Goal: Task Accomplishment & Management: Complete application form

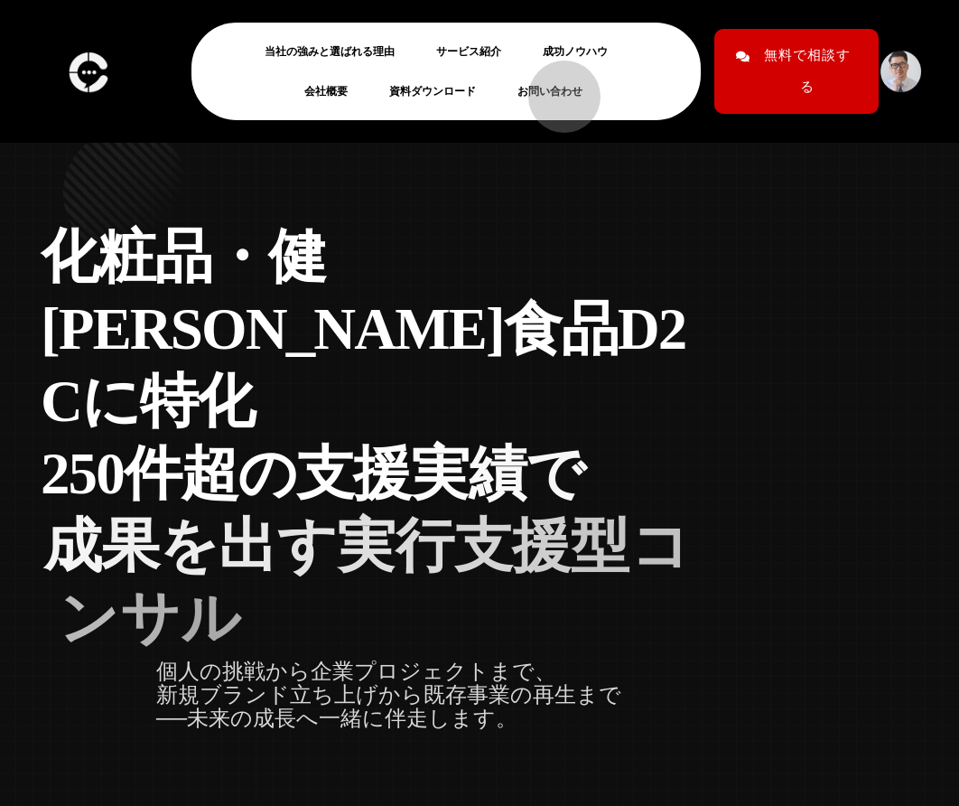
click at [542, 89] on link "お問い合わせ" at bounding box center [558, 91] width 80 height 22
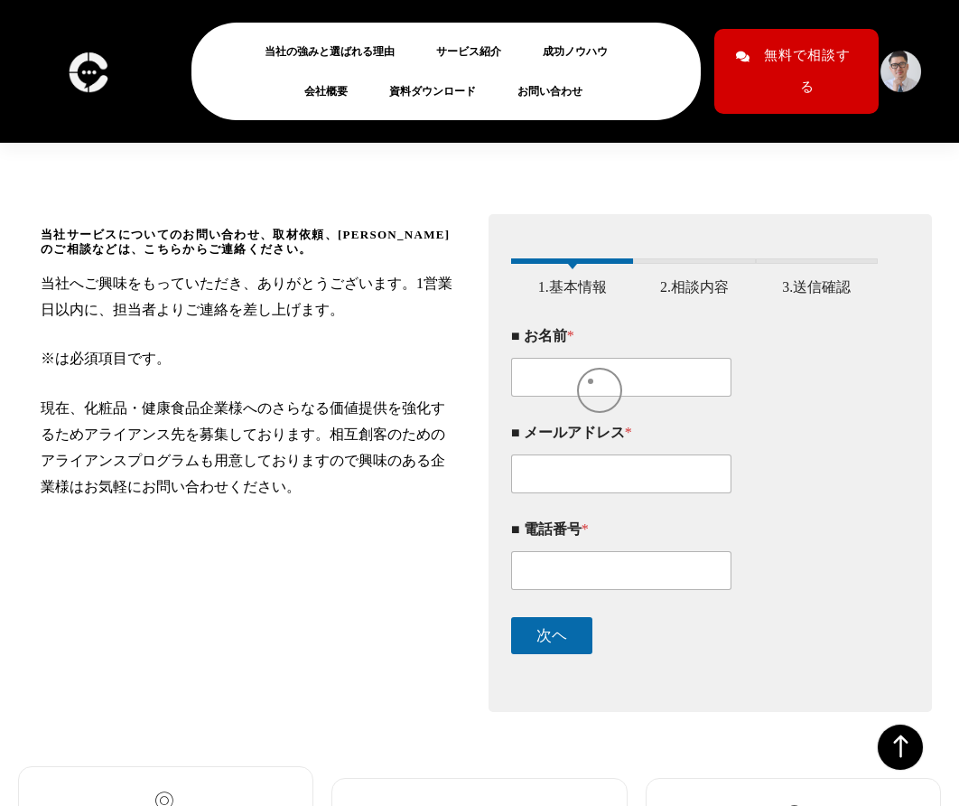
scroll to position [181, 0]
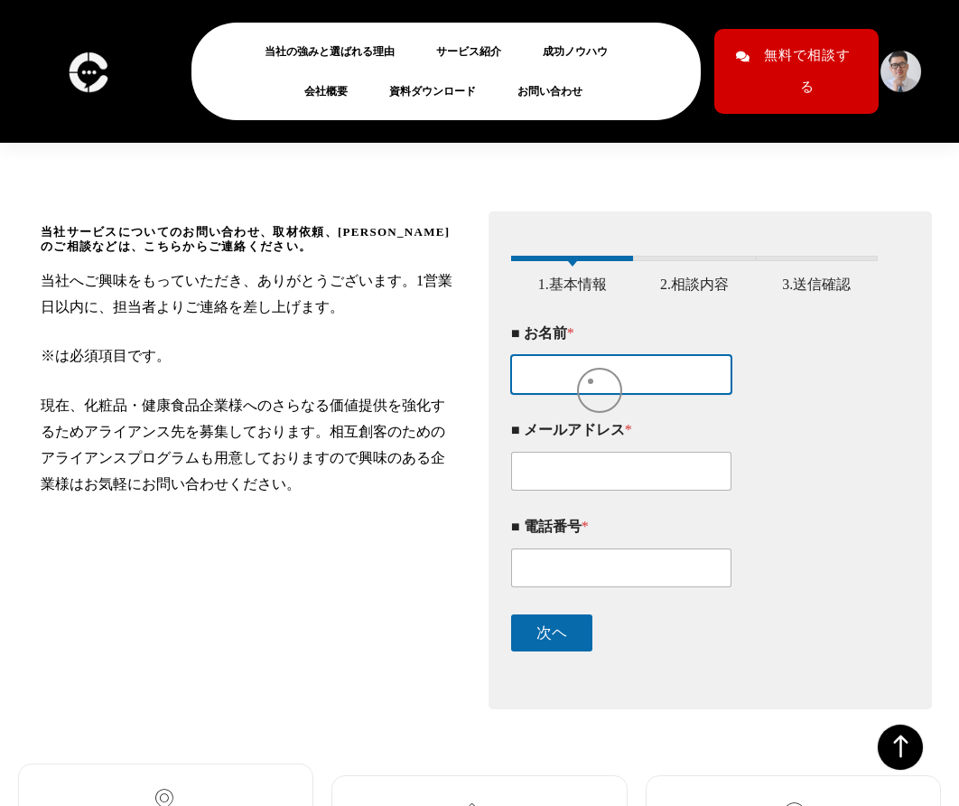
click at [590, 381] on input "■ お名前 *" at bounding box center [621, 374] width 220 height 39
type input "青木萌"
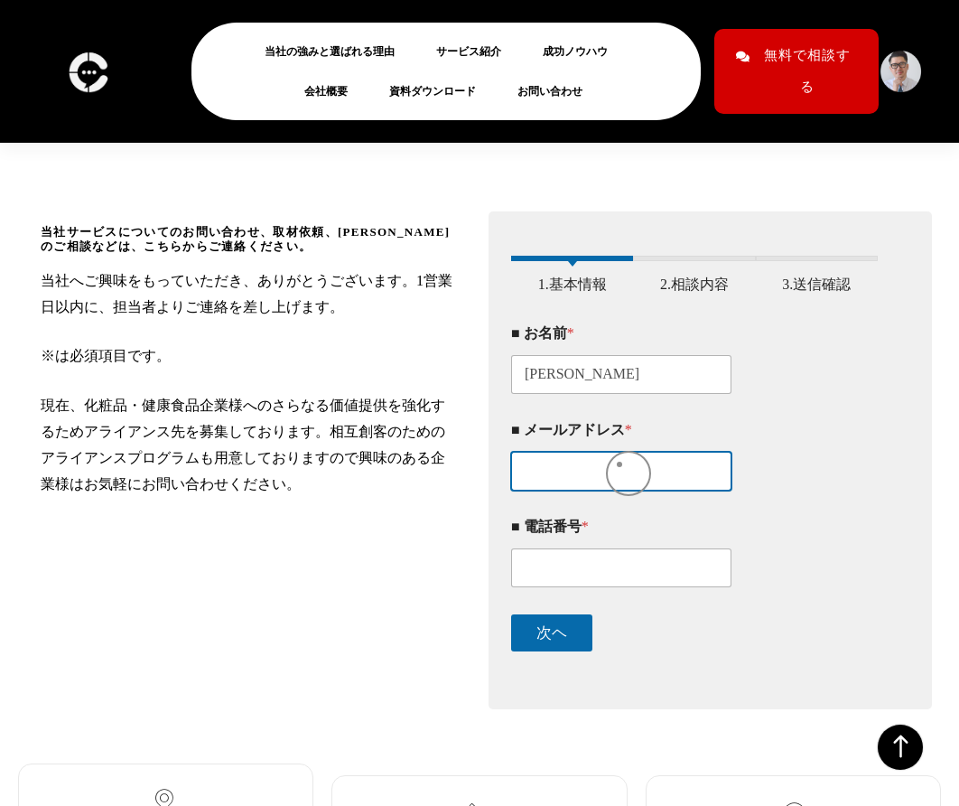
click at [619, 465] on input "■ メールアドレス *" at bounding box center [621, 471] width 220 height 39
type input "moeaoki.web@gmail.com"
type input "0466184886"
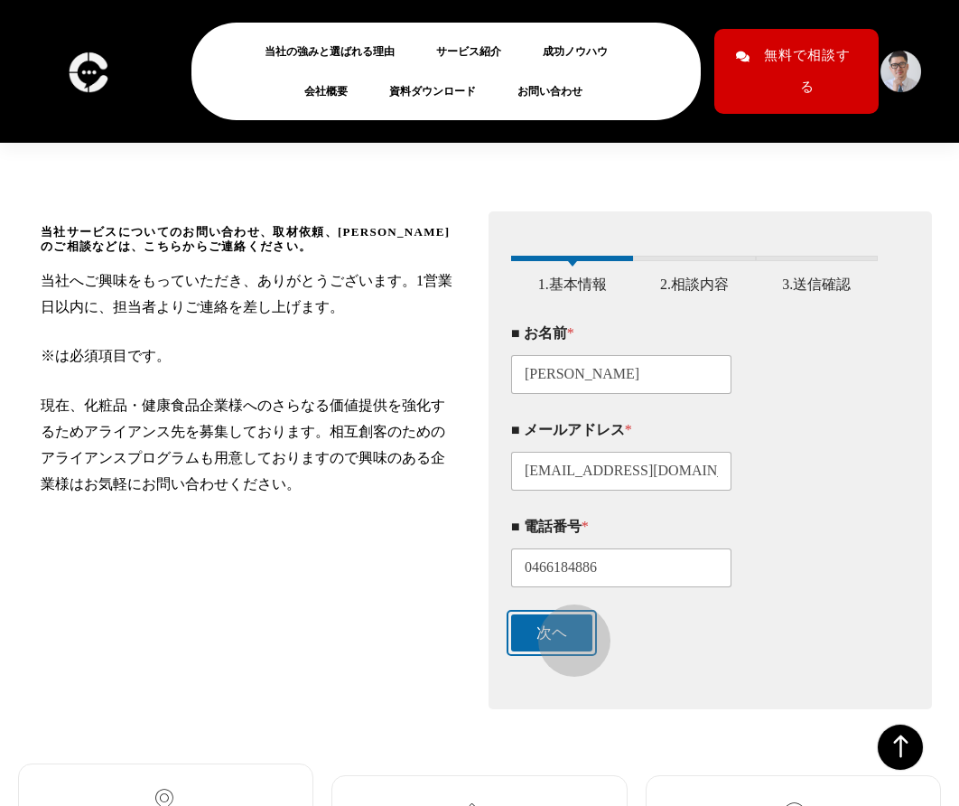
click at [563, 635] on button "次ヘ" at bounding box center [551, 632] width 81 height 37
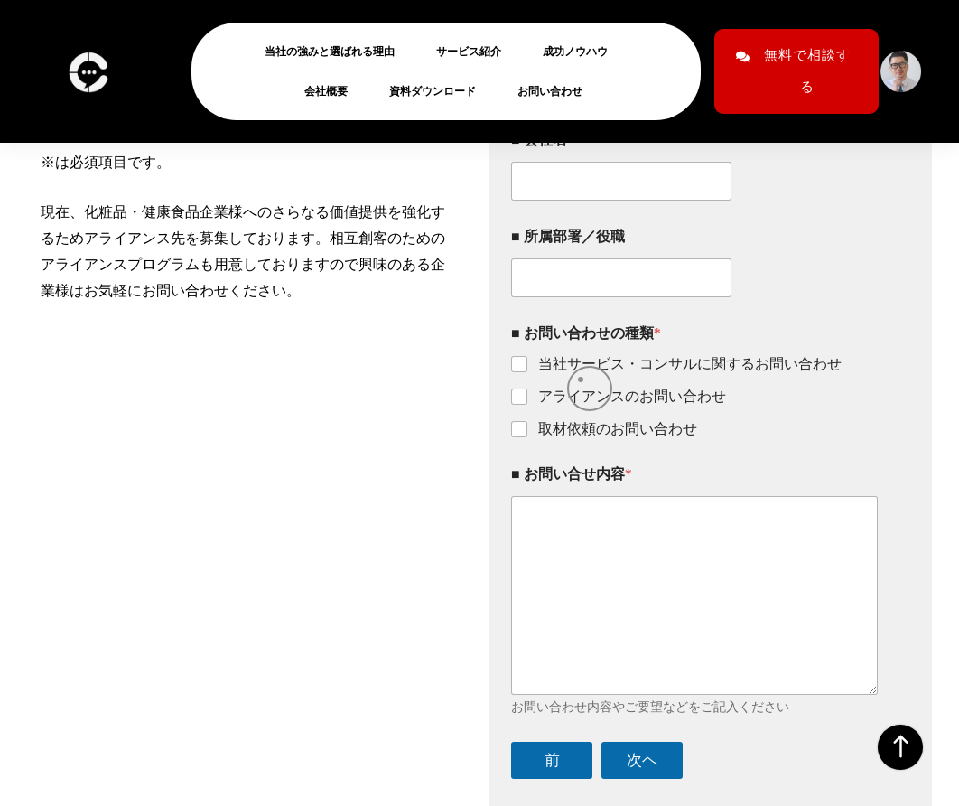
click at [580, 374] on label "当社サービス・コンサルに関するお問い合わせ" at bounding box center [685, 364] width 314 height 19
click at [528, 372] on input "当社サービス・コンサルに関するお問い合わせ" at bounding box center [520, 365] width 14 height 14
checkbox input "true"
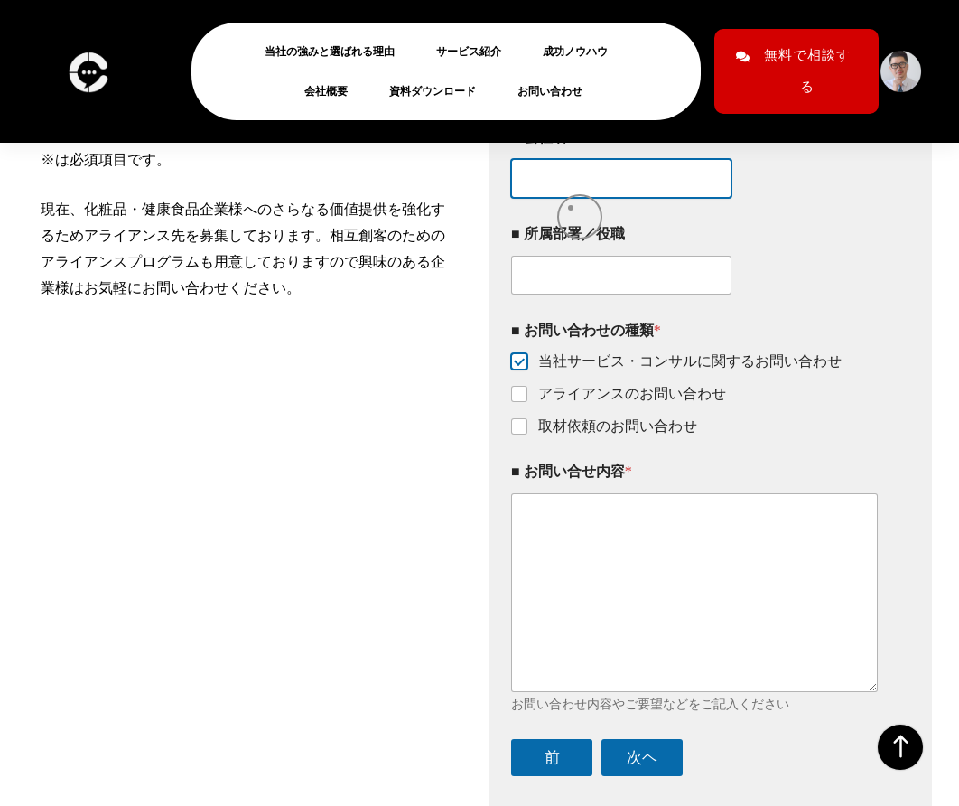
click at [571, 198] on input "■ 会社名 *" at bounding box center [621, 178] width 220 height 39
type input "個人"
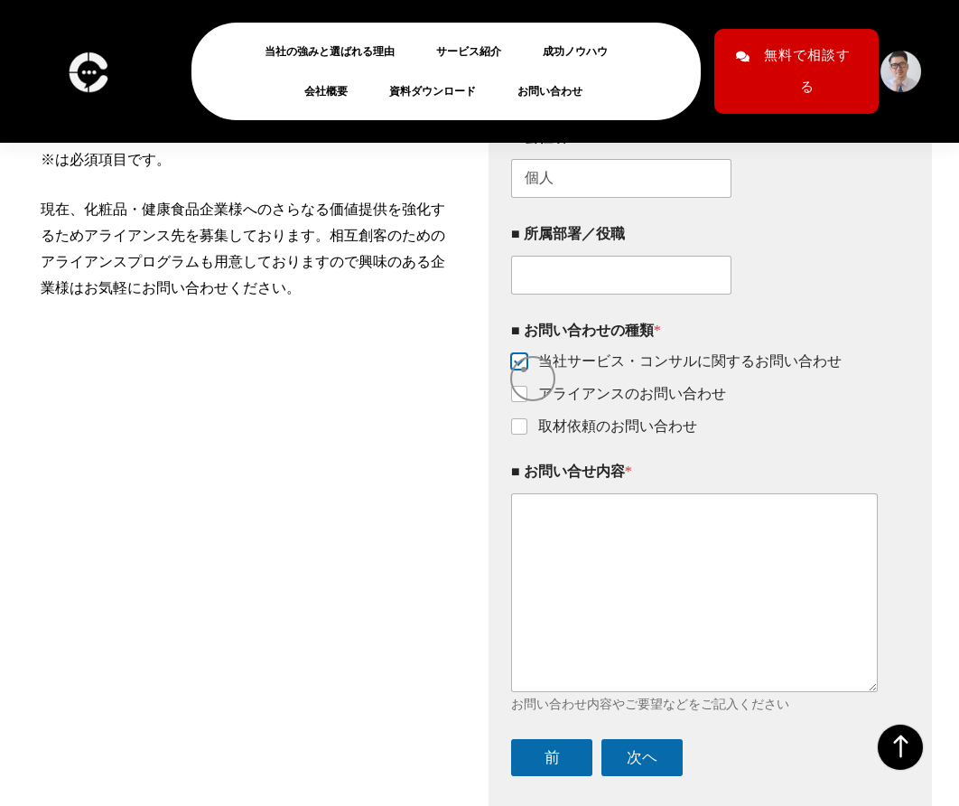
click at [524, 369] on input "当社サービス・コンサルに関するお問い合わせ" at bounding box center [520, 362] width 14 height 14
checkbox input "false"
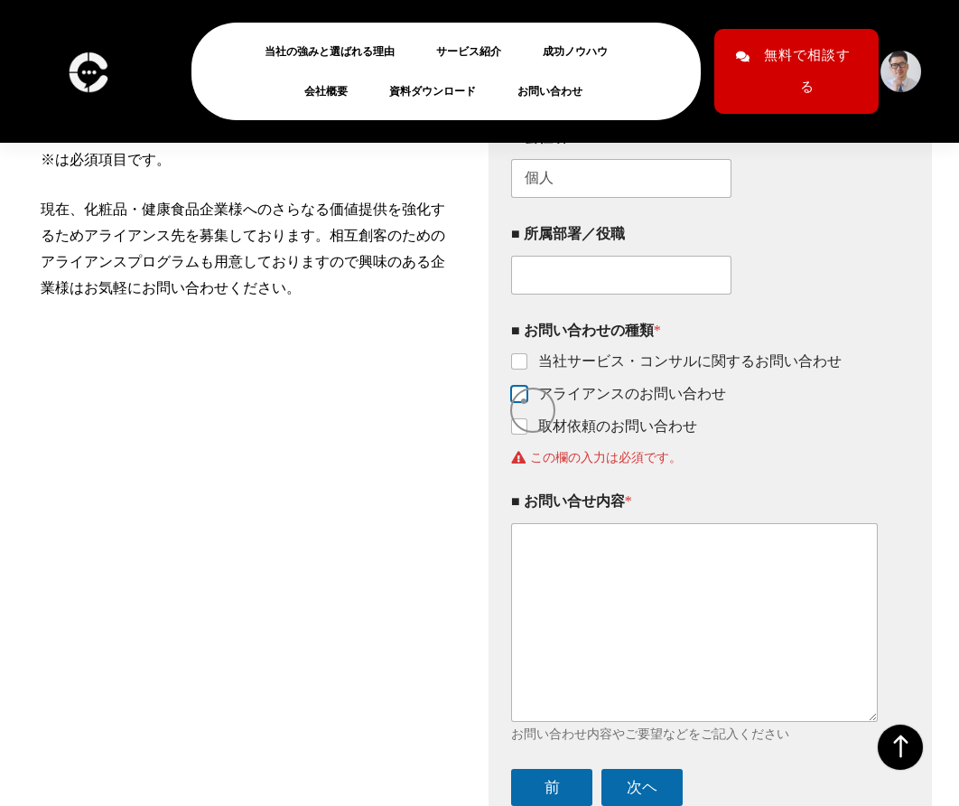
click at [524, 401] on input "アライアンスのお問い合わせ" at bounding box center [520, 395] width 14 height 14
checkbox input "true"
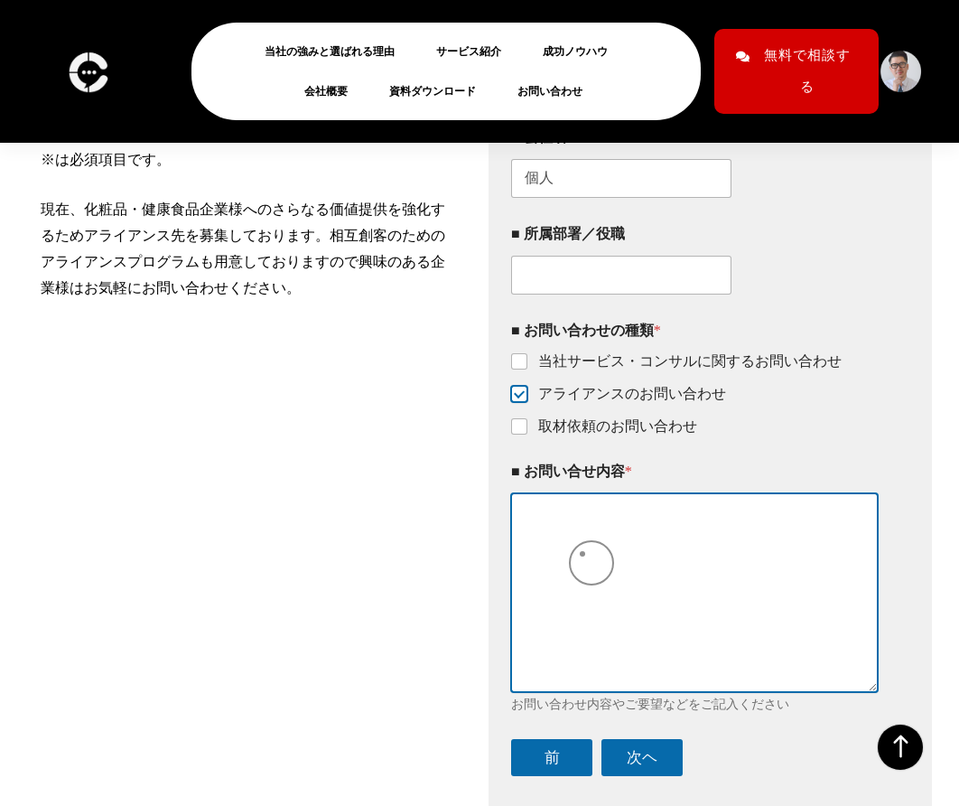
click at [577, 556] on textarea "■ お問い合せ内容 *" at bounding box center [694, 592] width 367 height 198
paste textarea "ご担当者 様 お忙しい時間帯に、突然のご連絡失礼いたします。 メールをご覧いただきありがとうございます！ オーストラリアを拠点に フリーランスのWebコーダー…"
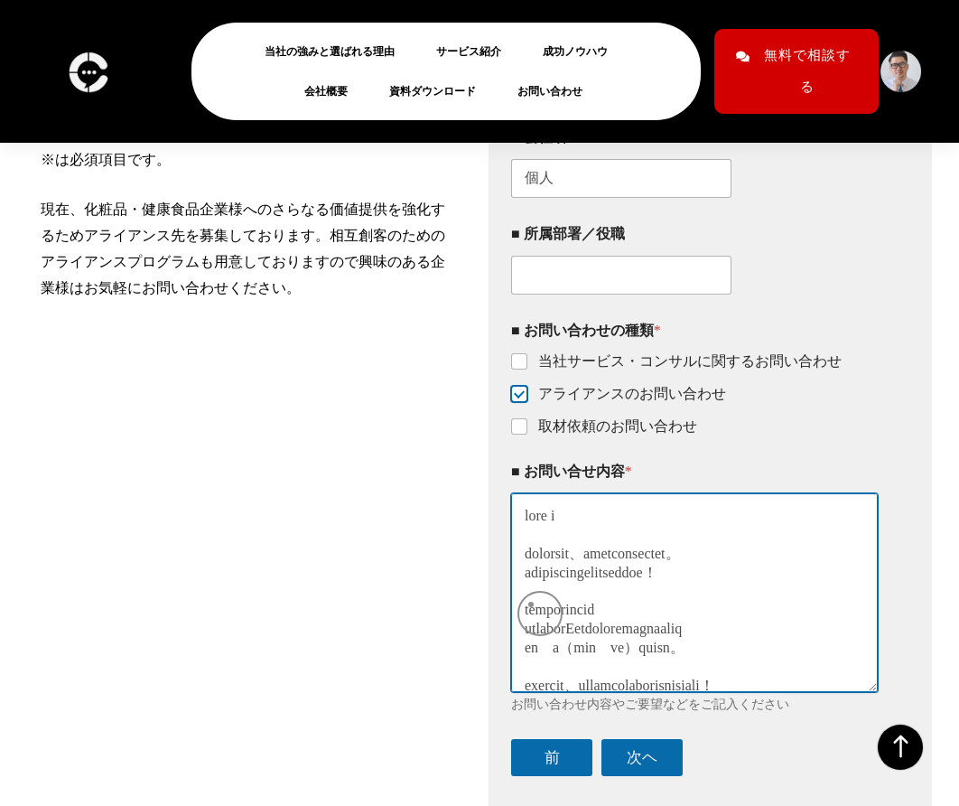
scroll to position [3801, 0]
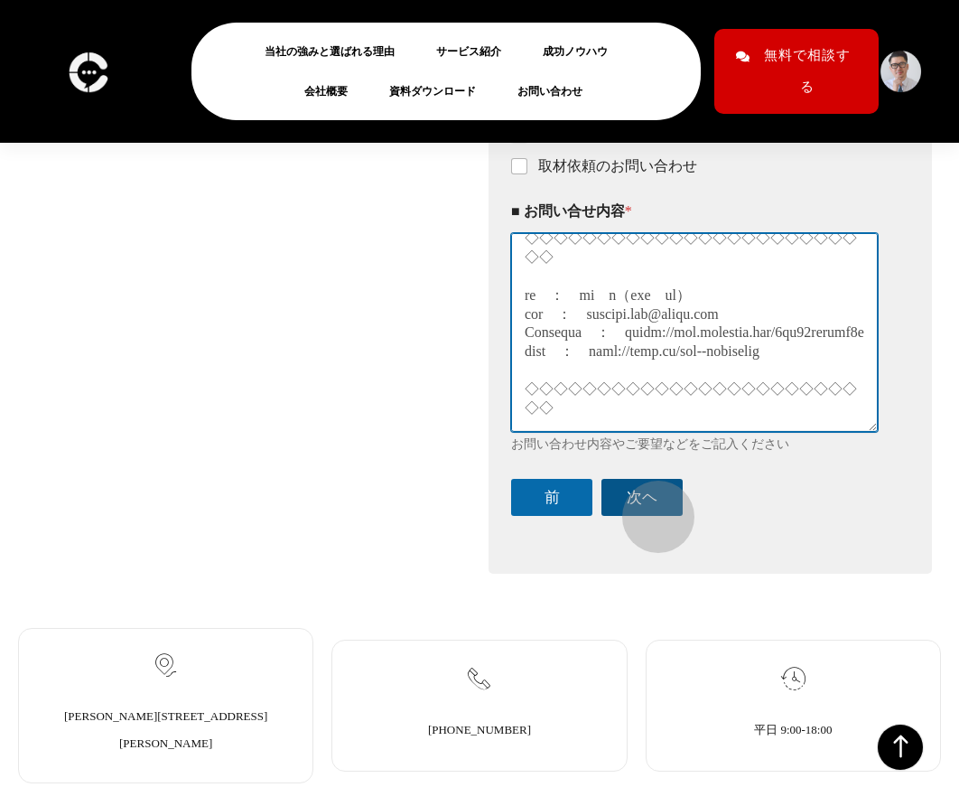
type textarea "ご担当者 様 お忙しい時間帯に、突然のご連絡失礼いたします。 メールをご覧いただきありがとうございます！ オーストラリアを拠点に フリーランスのWebコーダー…"
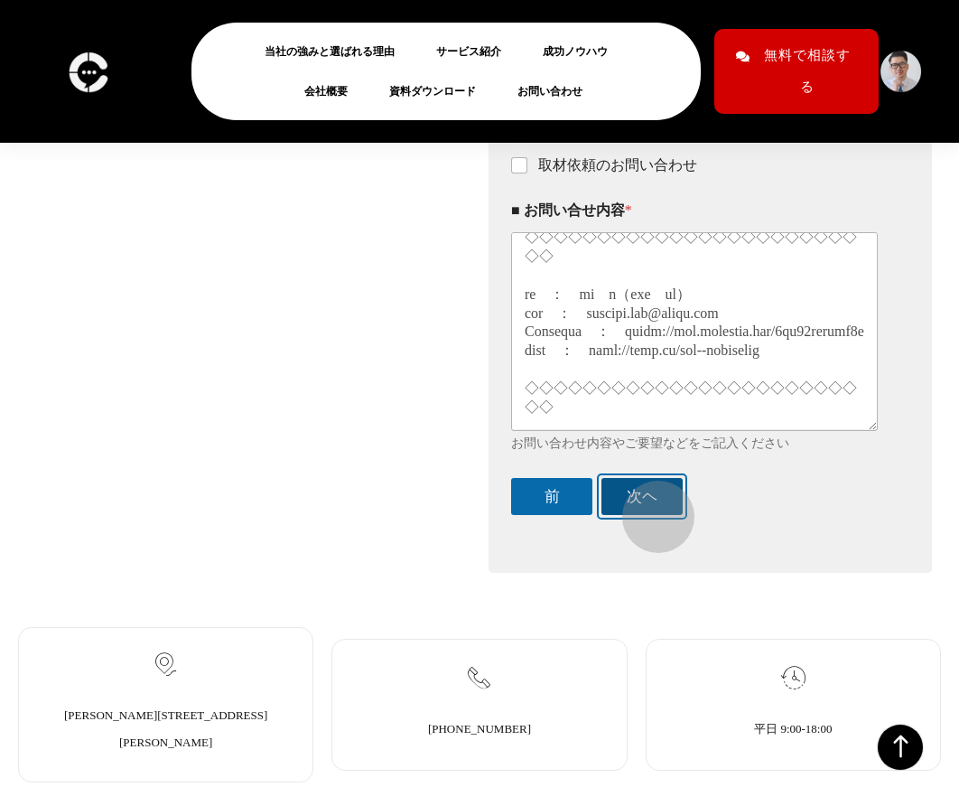
click at [646, 500] on button "次ヘ" at bounding box center [642, 496] width 81 height 37
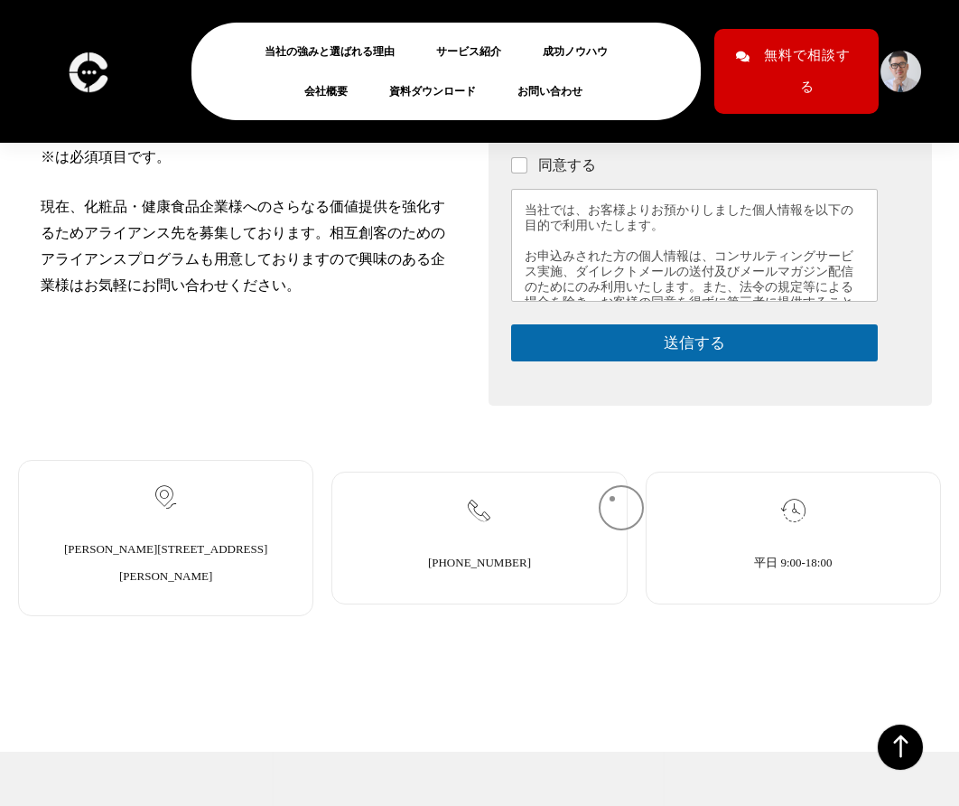
scroll to position [377, 0]
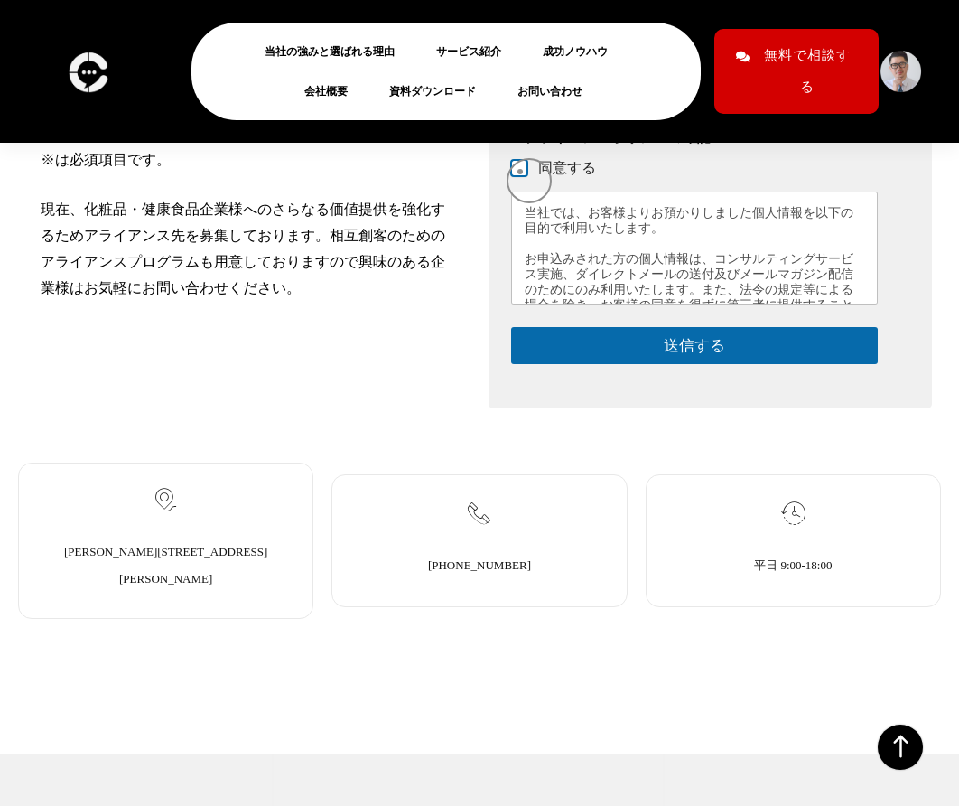
click at [520, 172] on input "同意する" at bounding box center [520, 169] width 14 height 14
checkbox input "true"
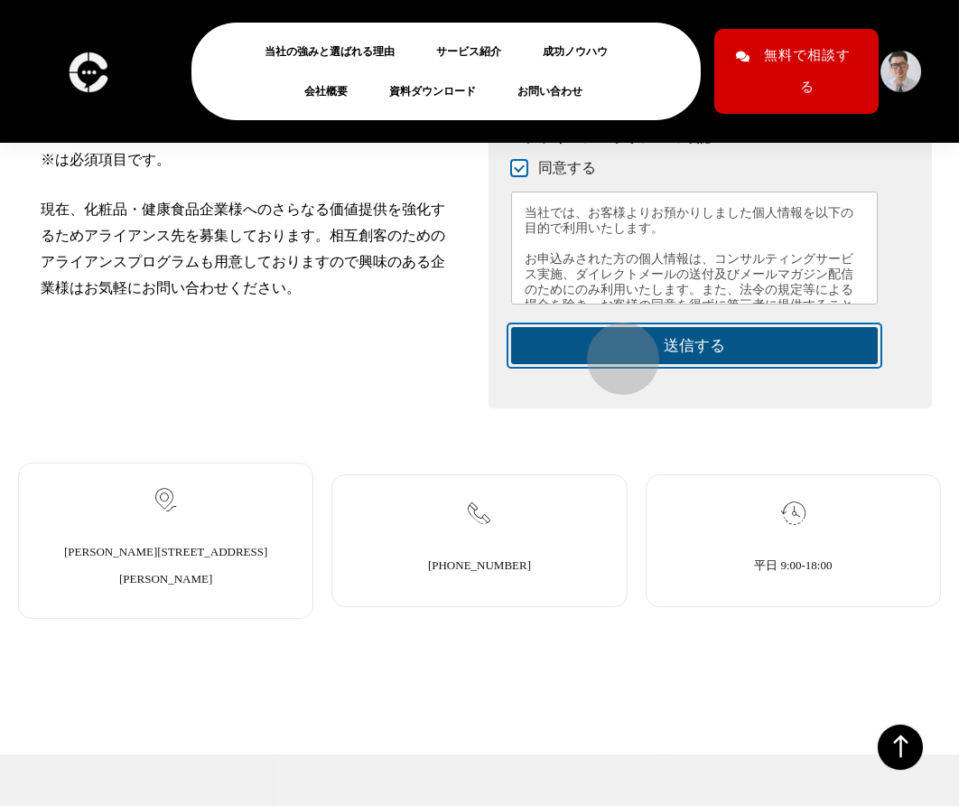
click at [617, 352] on button "送信する" at bounding box center [694, 345] width 367 height 37
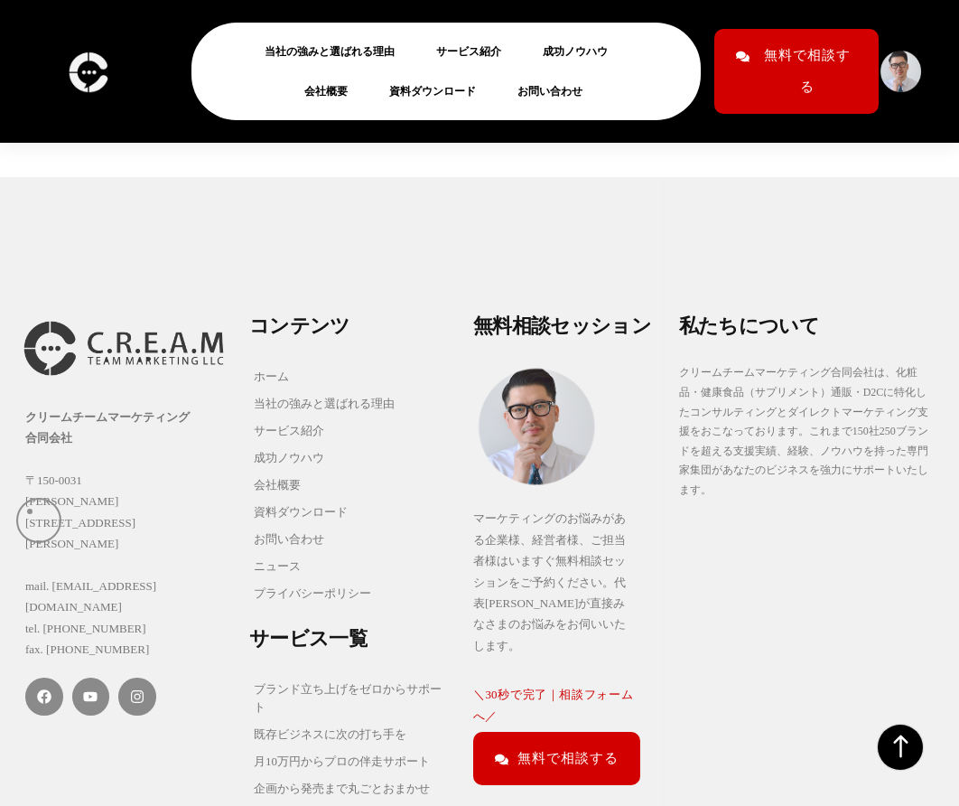
scroll to position [769, 0]
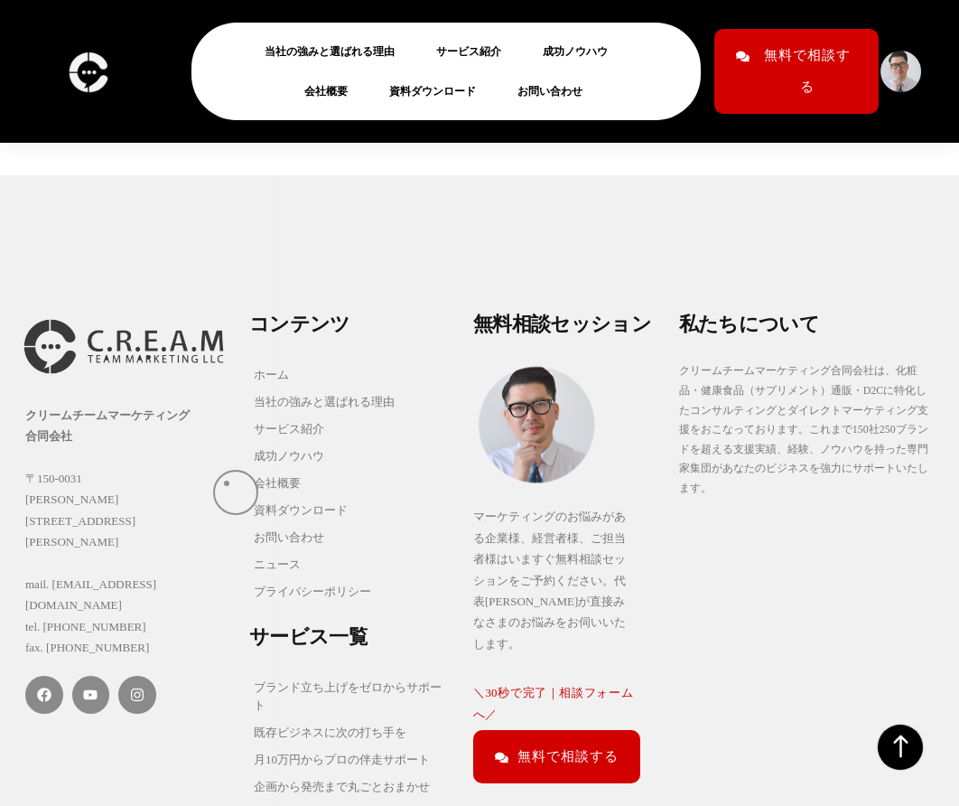
click at [239, 482] on div "クリームチームマーケティング合同会社 [STREET_ADDRESS][PERSON_NAME][PERSON_NAME] mail. [EMAIL_ADDR…" at bounding box center [128, 556] width 224 height 508
